Goal: Task Accomplishment & Management: Use online tool/utility

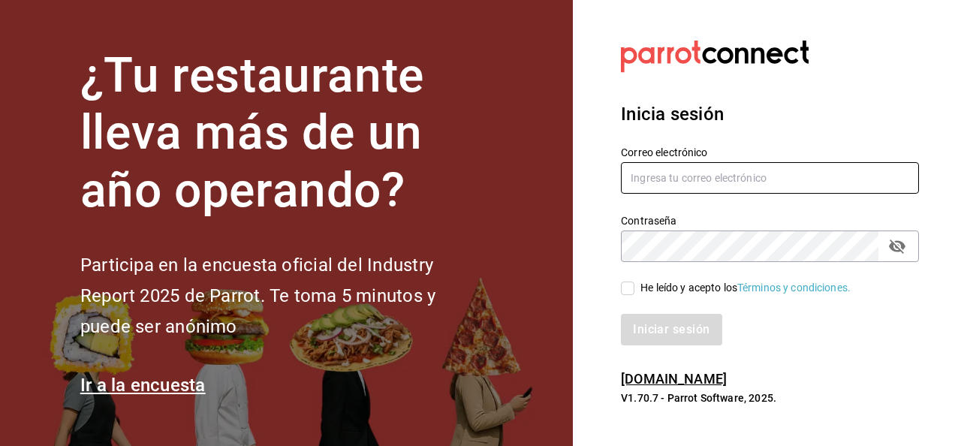
type input "fernando.aguirre@grupocosteno.com"
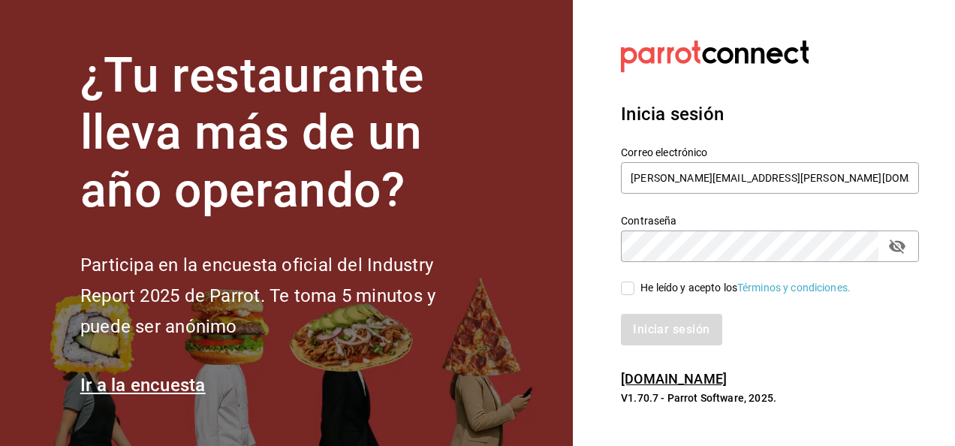
click at [623, 285] on input "He leído y acepto los Términos y condiciones." at bounding box center [628, 289] width 14 height 14
checkbox input "true"
click at [672, 333] on button "Iniciar sesión" at bounding box center [672, 330] width 102 height 32
